Goal: Task Accomplishment & Management: Use online tool/utility

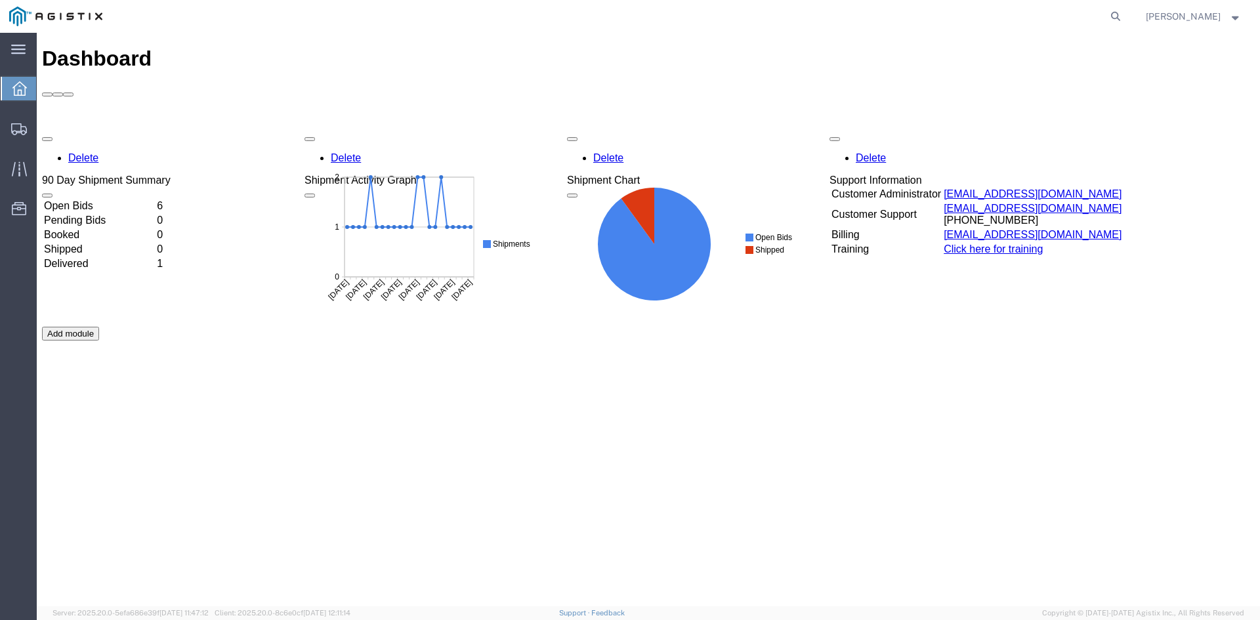
click at [155, 199] on td "Open Bids" at bounding box center [99, 205] width 112 height 13
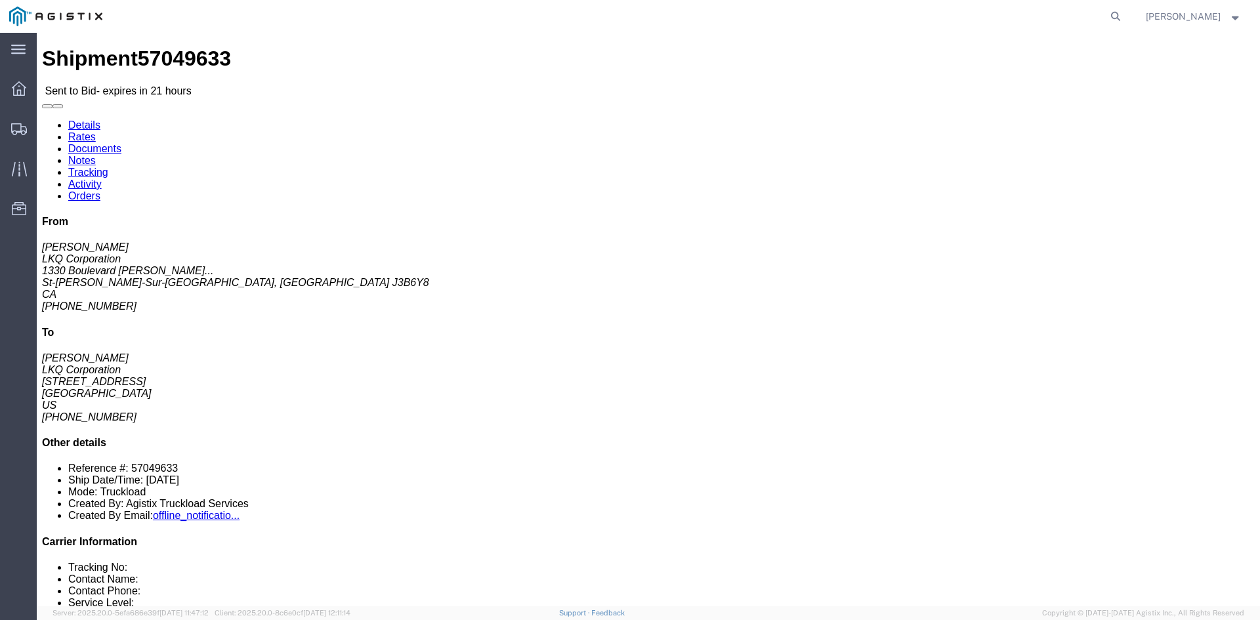
click link "Enter / Modify Bid"
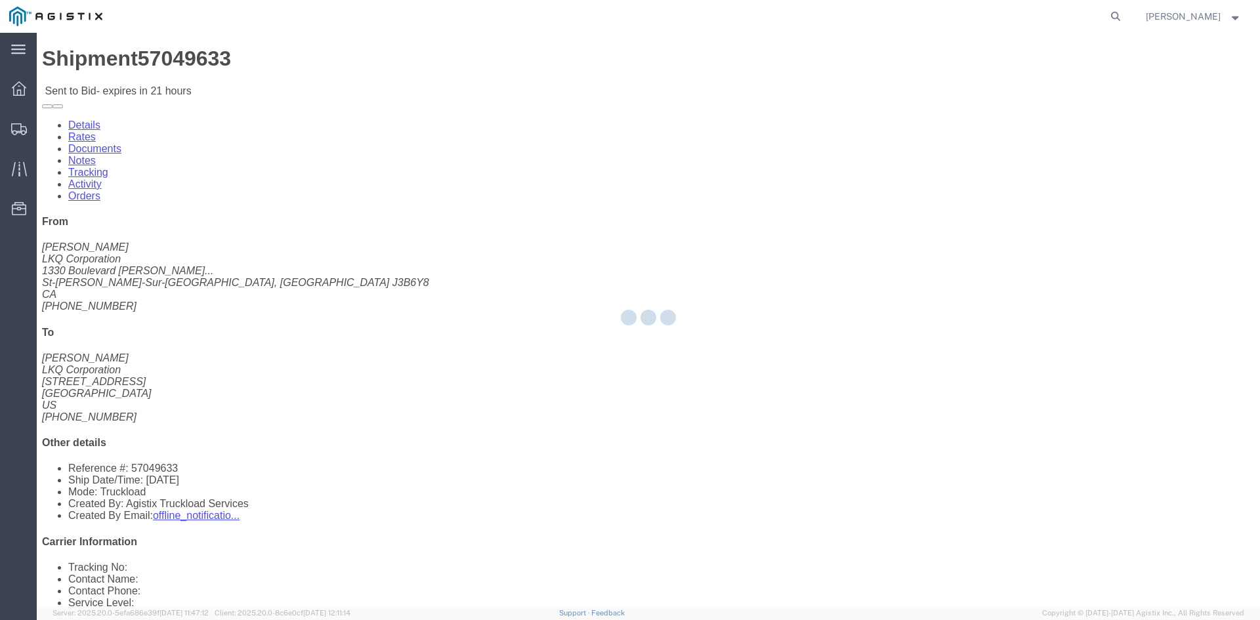
select select "20693"
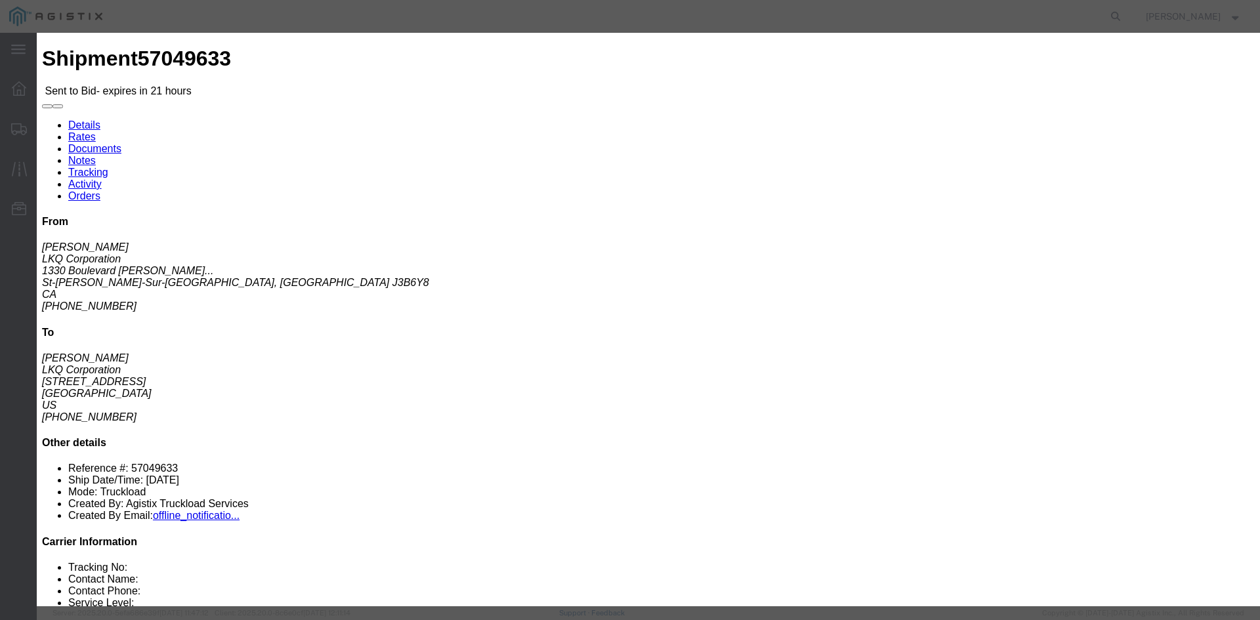
click input "text"
type input "Mactrans"
click input "number"
type input "3395"
click select "Select Rail TL Standard 3 - 5 Day"
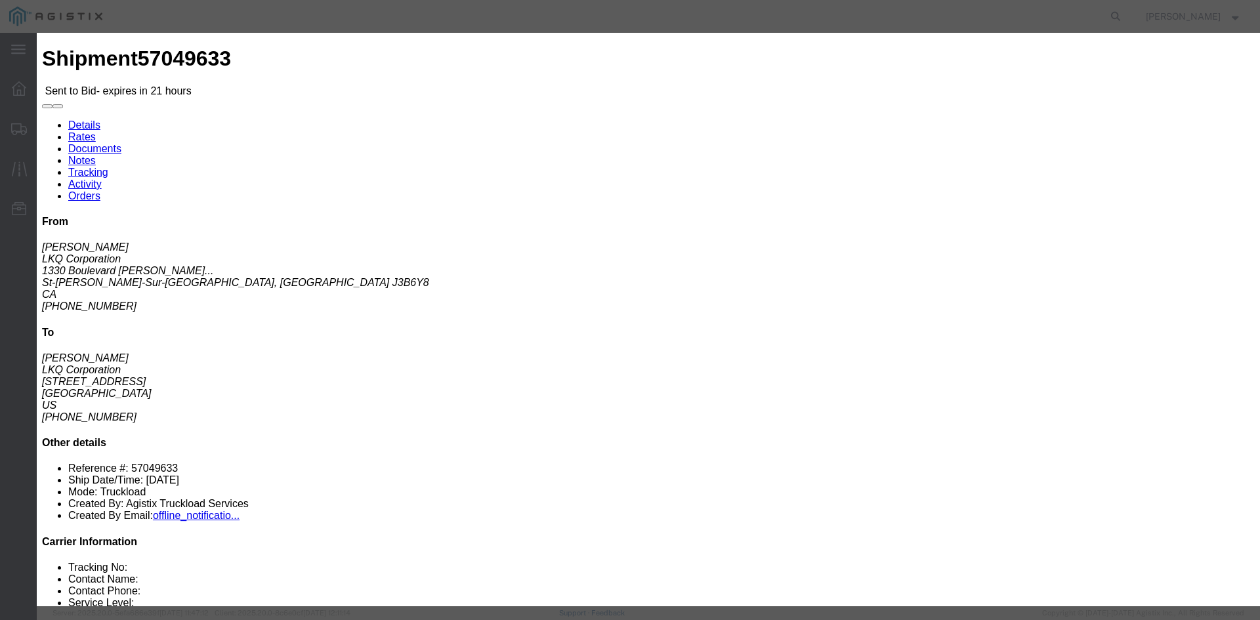
select select "39102"
click select "Select Rail TL Standard 3 - 5 Day"
click button "Submit"
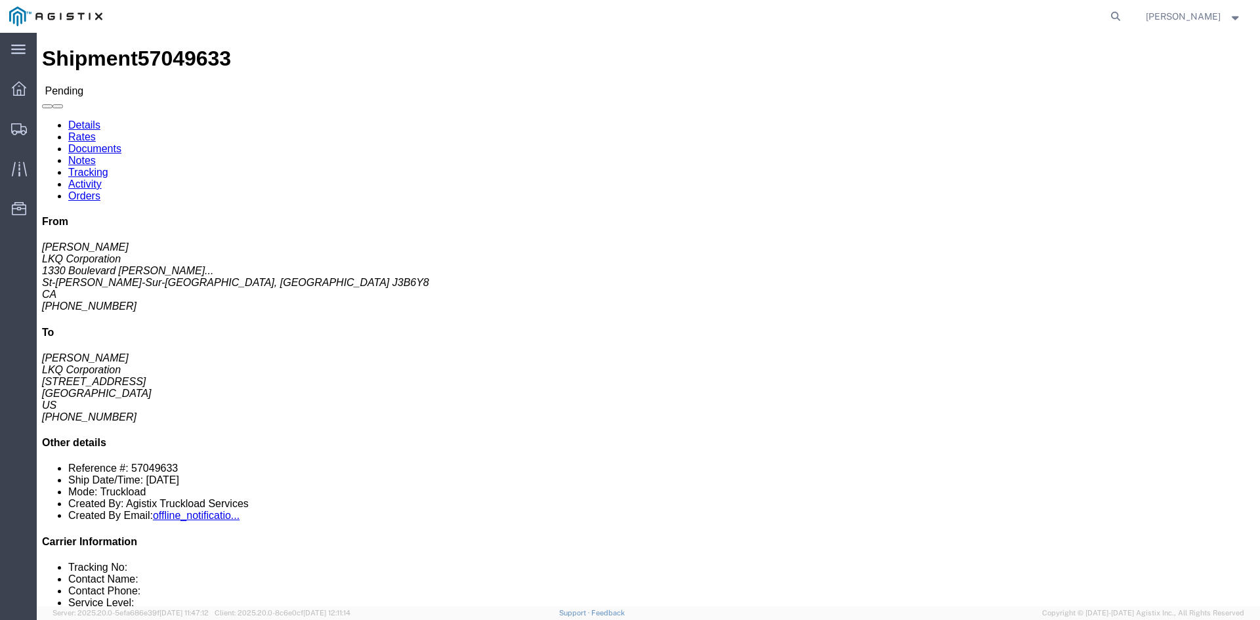
click span "57049633"
copy span "57049633"
